Goal: Register for event/course

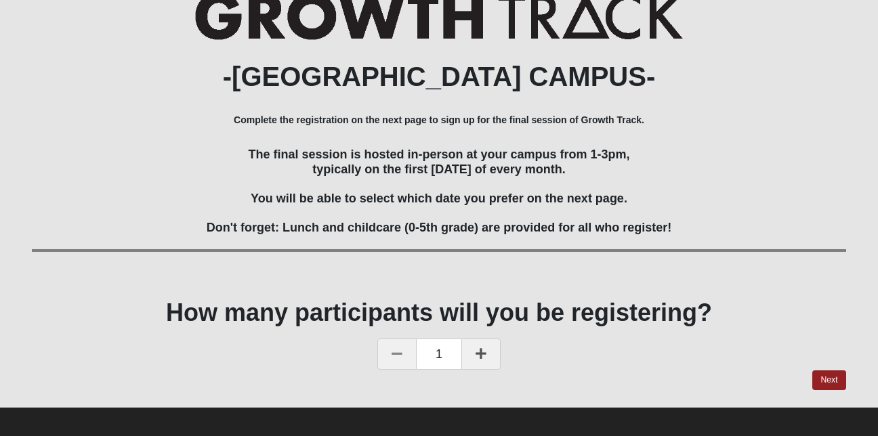
scroll to position [194, 0]
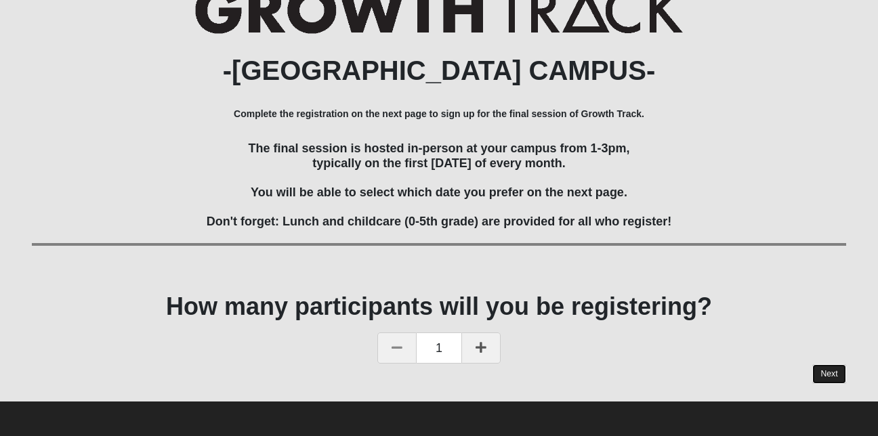
click at [831, 371] on link "Next" at bounding box center [828, 374] width 33 height 20
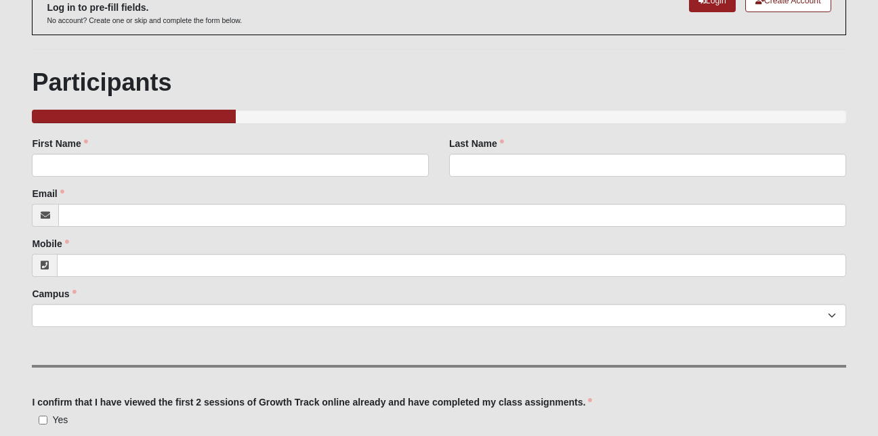
scroll to position [94, 0]
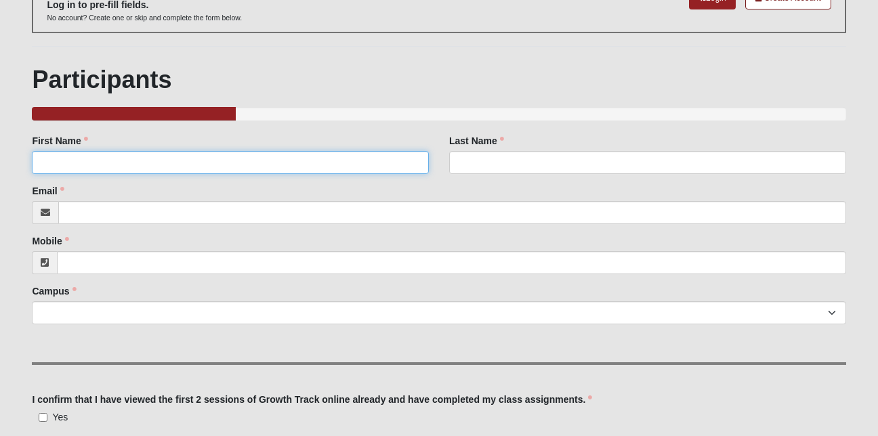
click at [55, 159] on input "First Name" at bounding box center [230, 162] width 397 height 23
type input "[PERSON_NAME]"
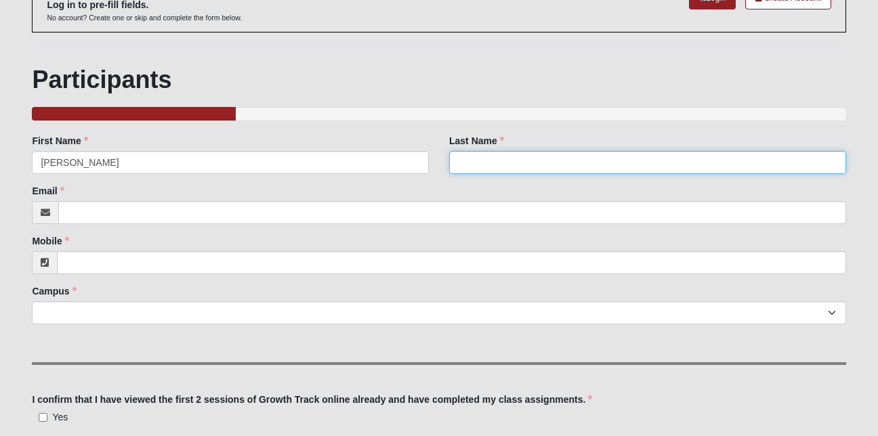
type input "[PERSON_NAME]"
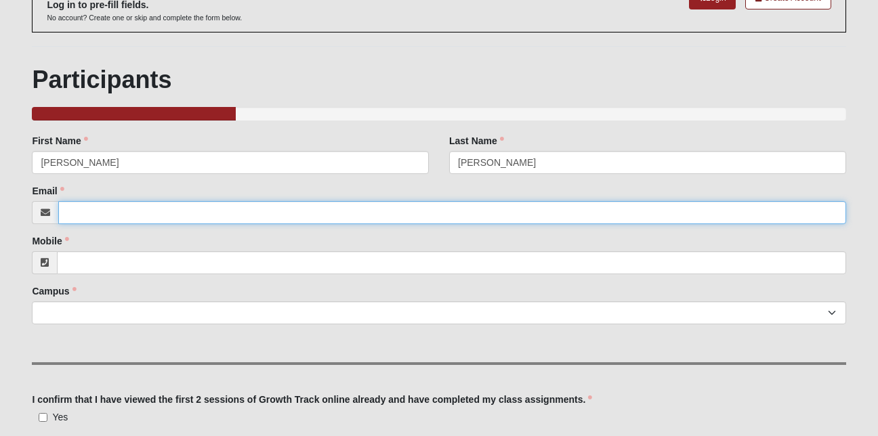
type input "[EMAIL_ADDRESS][DOMAIN_NAME]"
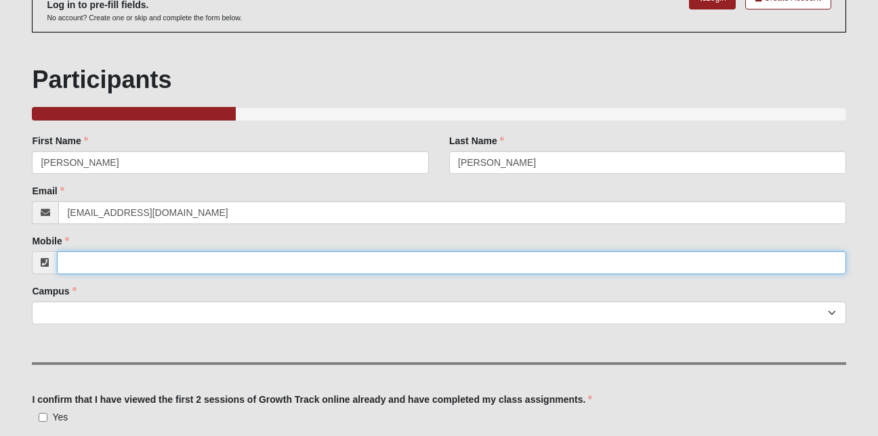
click at [70, 260] on input "Mobile" at bounding box center [451, 262] width 789 height 23
type input "[PHONE_NUMBER]"
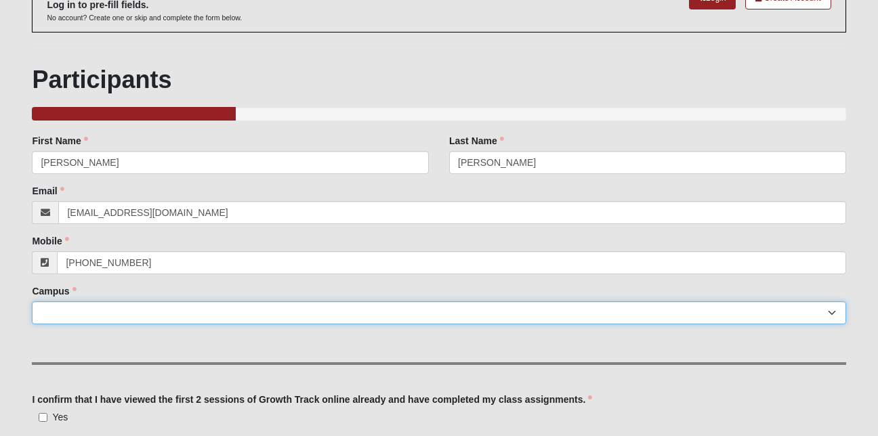
click at [79, 311] on select "Arlington Baymeadows Eleven22 Online [PERSON_NAME][GEOGRAPHIC_DATA] Jesup [GEOG…" at bounding box center [439, 312] width 814 height 23
select select "17"
click at [32, 301] on select "Arlington Baymeadows Eleven22 Online [PERSON_NAME][GEOGRAPHIC_DATA] Jesup [GEOG…" at bounding box center [439, 312] width 814 height 23
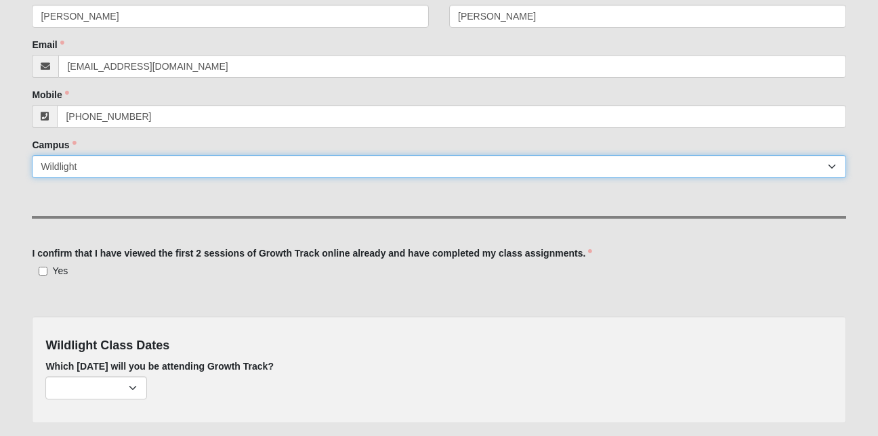
scroll to position [241, 0]
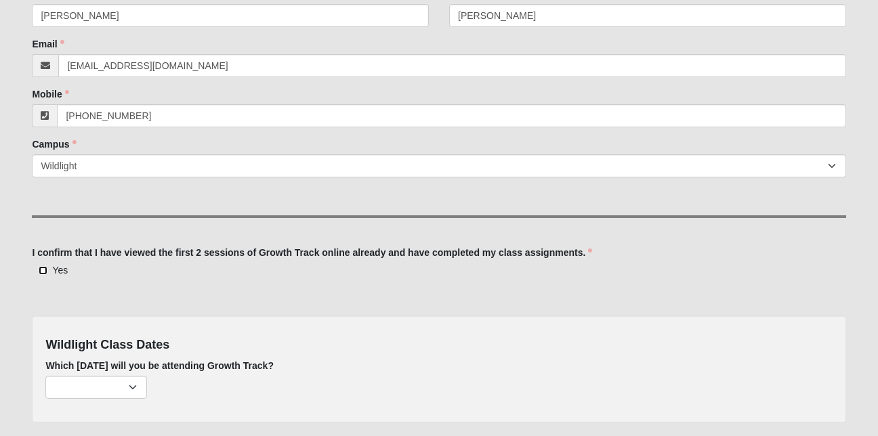
click at [45, 270] on input "Yes" at bounding box center [43, 270] width 9 height 9
checkbox input "true"
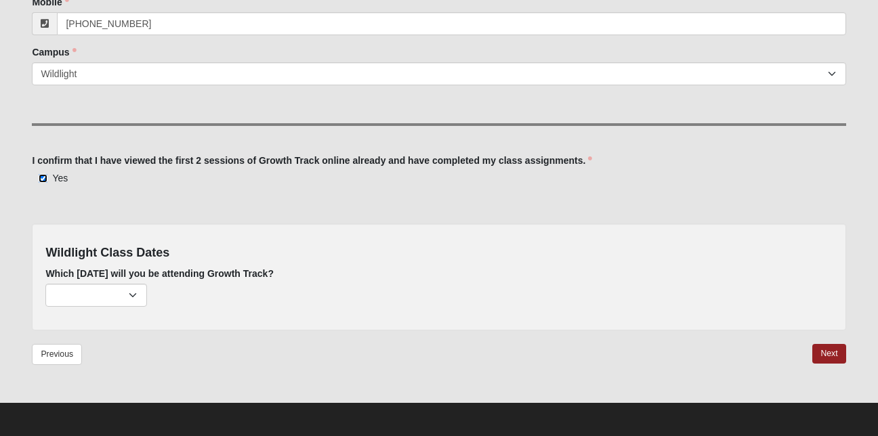
scroll to position [335, 0]
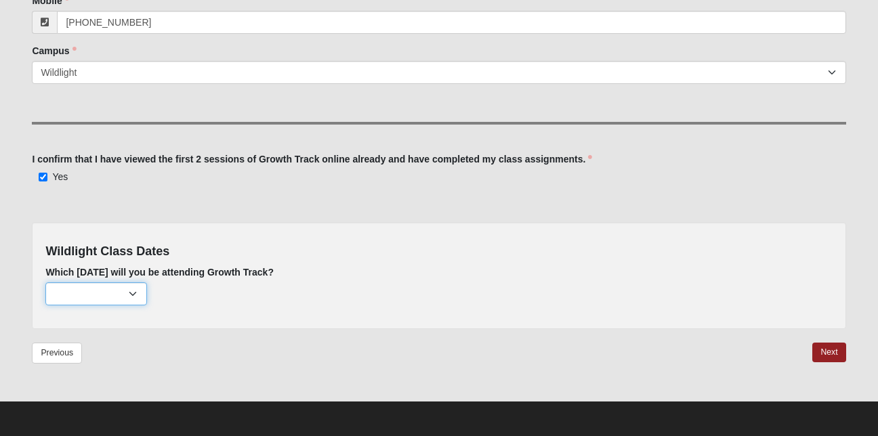
click at [131, 293] on select "[DATE] (none remaining) [DATE] (none remaining) [DATE] (none remaining) [DATE] …" at bounding box center [96, 293] width 102 height 23
select select "736"
click at [45, 282] on select "[DATE] (none remaining) [DATE] (none remaining) [DATE] (none remaining) [DATE] …" at bounding box center [96, 293] width 102 height 23
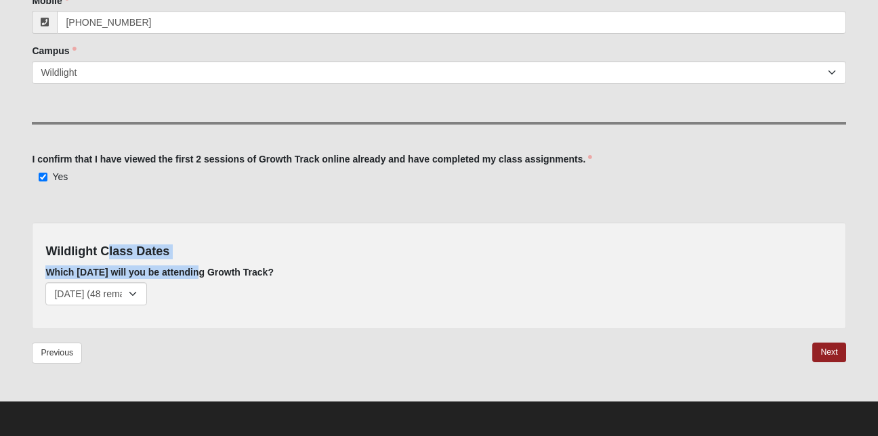
drag, startPoint x: 109, startPoint y: 222, endPoint x: 255, endPoint y: 282, distance: 158.3
click at [255, 282] on div "Wildlight Class Dates Which [DATE] will you be attending Growth Track? [DATE] (…" at bounding box center [439, 275] width 814 height 107
click at [653, 375] on div "Previous Next" at bounding box center [439, 361] width 814 height 37
click at [829, 350] on link "Next" at bounding box center [828, 353] width 33 height 20
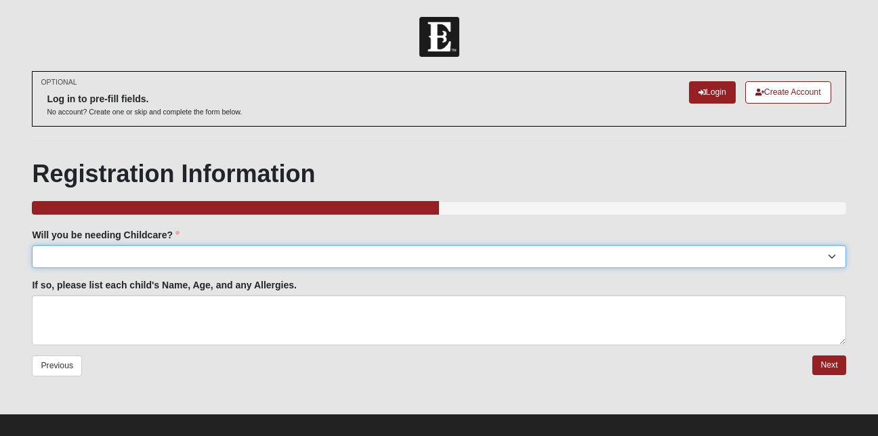
click at [106, 251] on select "Yes No" at bounding box center [439, 256] width 814 height 23
select select "No"
click at [32, 245] on select "Yes No" at bounding box center [439, 256] width 814 height 23
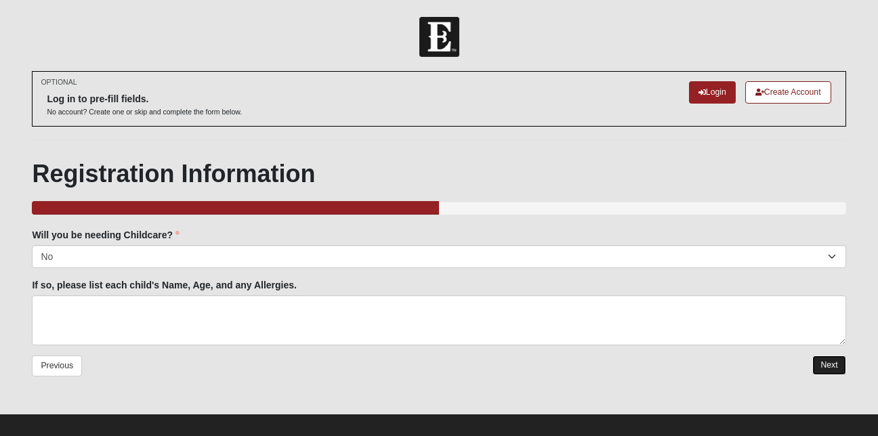
click at [841, 362] on link "Next" at bounding box center [828, 366] width 33 height 20
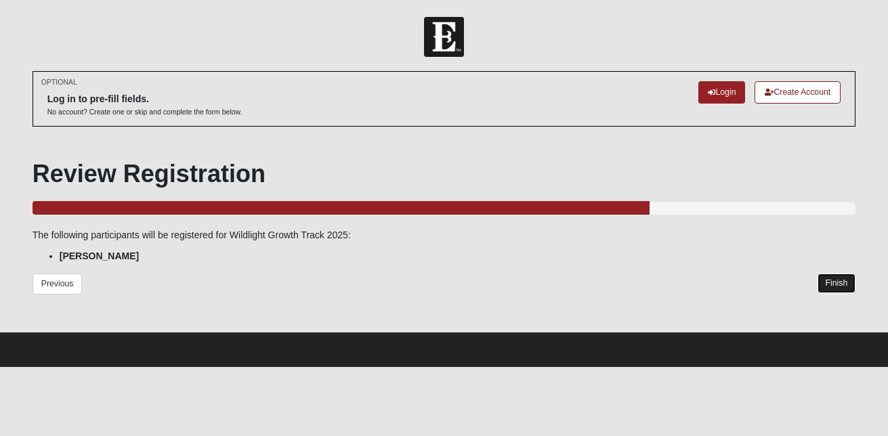
click at [841, 276] on link "Finish" at bounding box center [837, 284] width 39 height 20
